Goal: Task Accomplishment & Management: Manage account settings

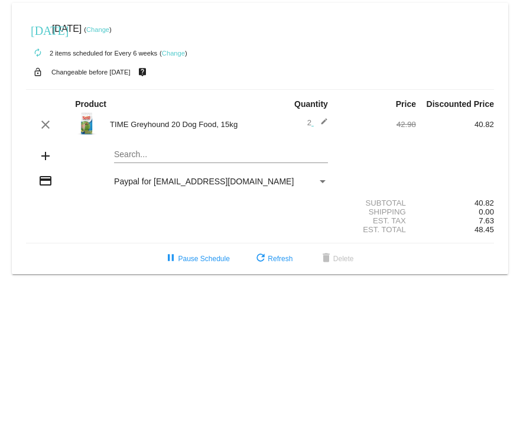
click at [109, 30] on link "Change" at bounding box center [97, 29] width 23 height 7
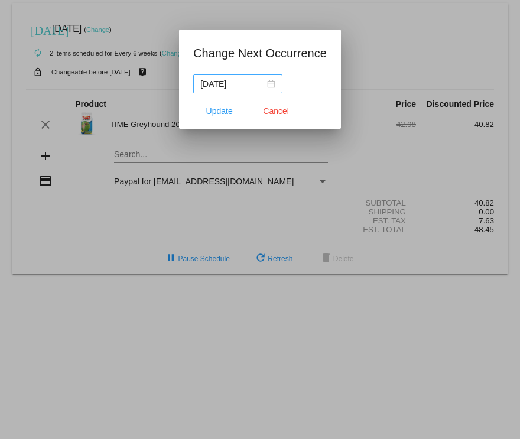
click at [270, 83] on div "2025-10-02" at bounding box center [237, 83] width 75 height 13
click at [433, 29] on div at bounding box center [260, 219] width 520 height 439
